Goal: Task Accomplishment & Management: Use online tool/utility

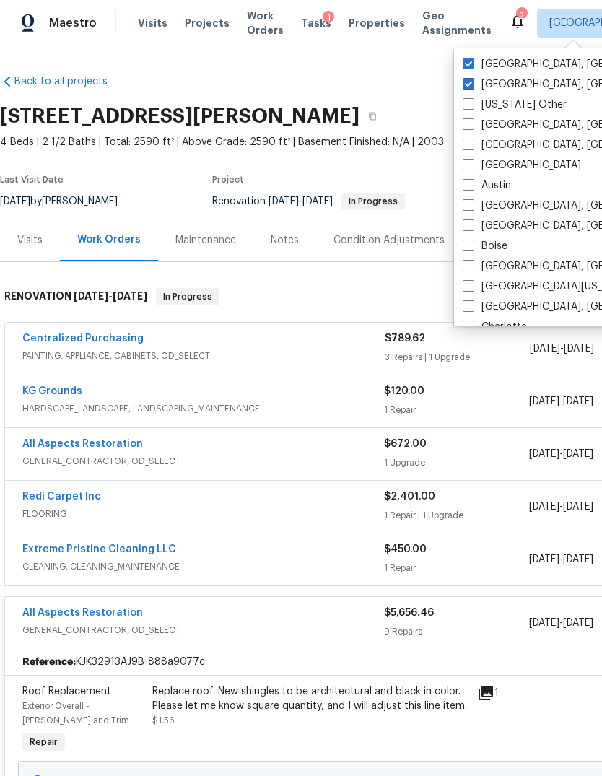
click at [474, 59] on label "[GEOGRAPHIC_DATA], [GEOGRAPHIC_DATA]" at bounding box center [575, 64] width 224 height 14
click at [472, 59] on input "[GEOGRAPHIC_DATA], [GEOGRAPHIC_DATA]" at bounding box center [467, 61] width 9 height 9
checkbox input "false"
click at [368, 17] on span "Properties" at bounding box center [377, 23] width 56 height 14
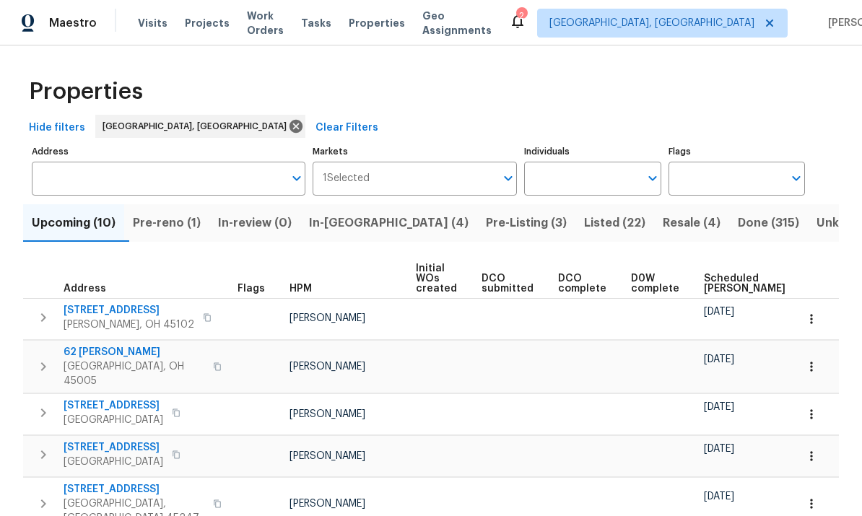
click at [154, 30] on span "Visits" at bounding box center [153, 23] width 30 height 14
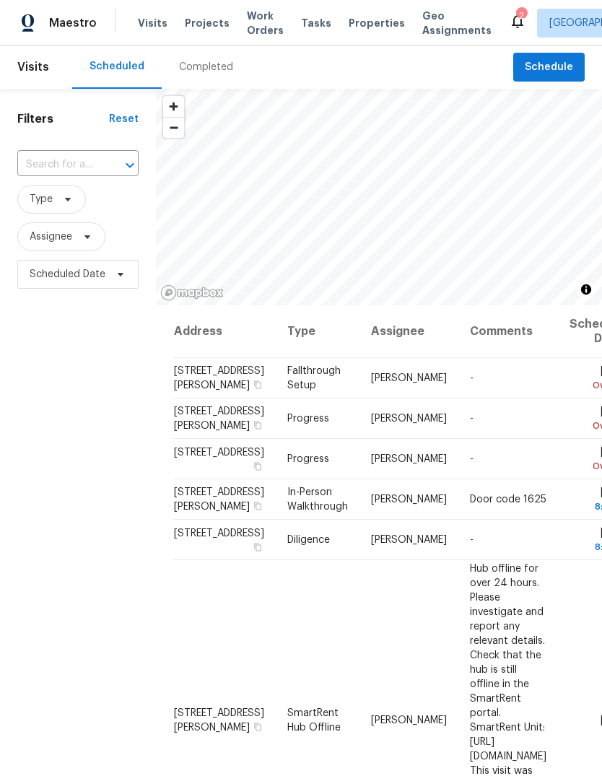
click at [8, 300] on div "Filters Reset ​ Type Assignee Scheduled Date" at bounding box center [78, 507] width 156 height 837
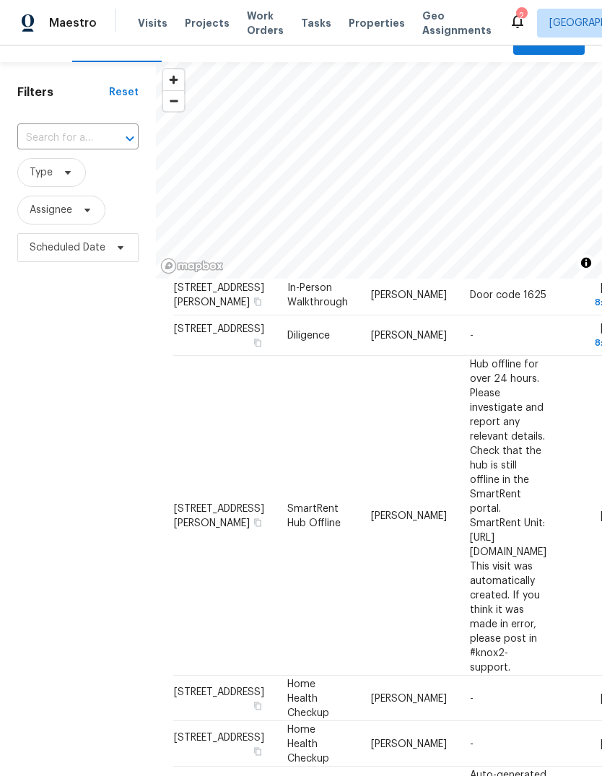
scroll to position [179, 0]
